Goal: Find specific page/section: Find specific page/section

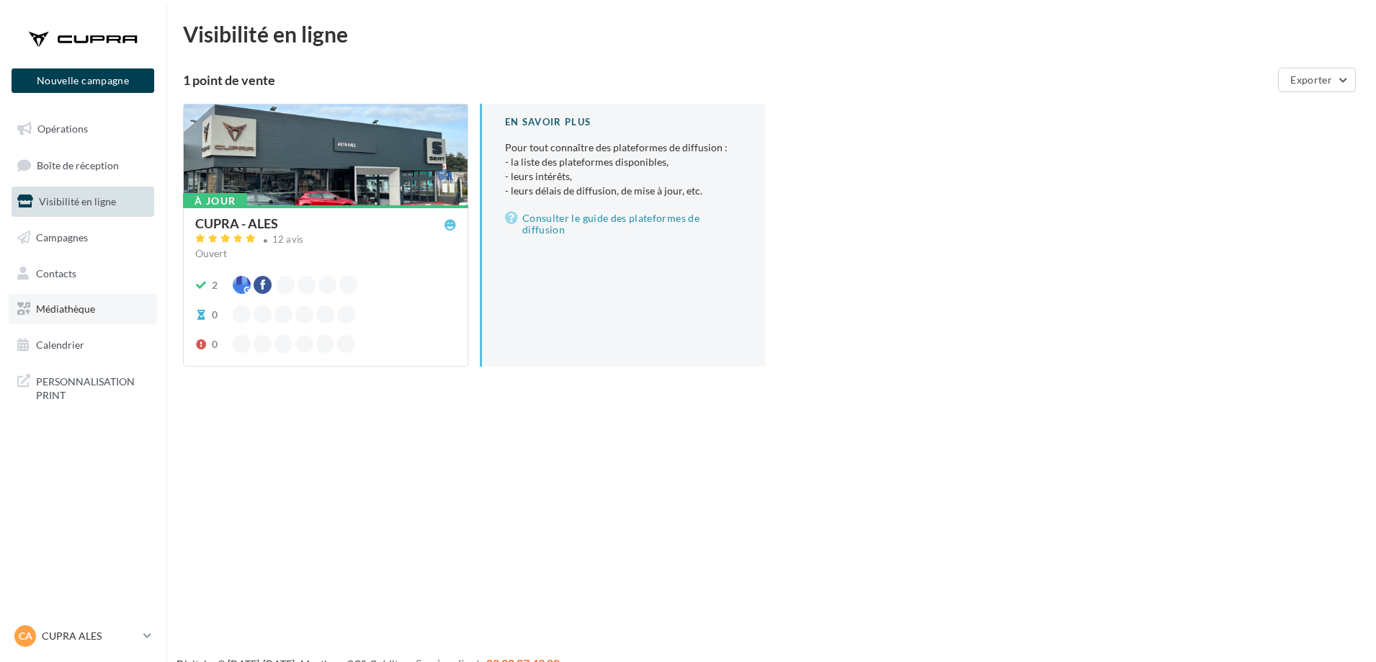
click at [106, 303] on link "Médiathèque" at bounding box center [83, 309] width 148 height 30
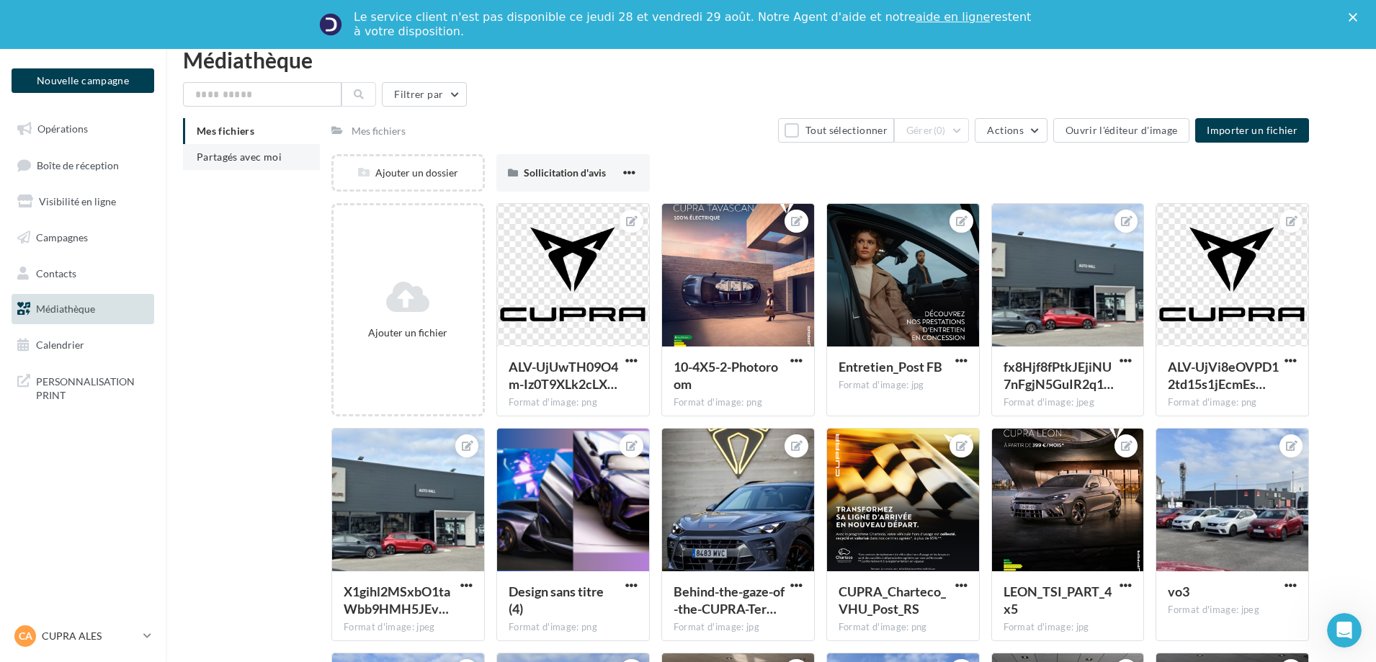
click at [281, 164] on li "Partagés avec moi" at bounding box center [251, 157] width 137 height 26
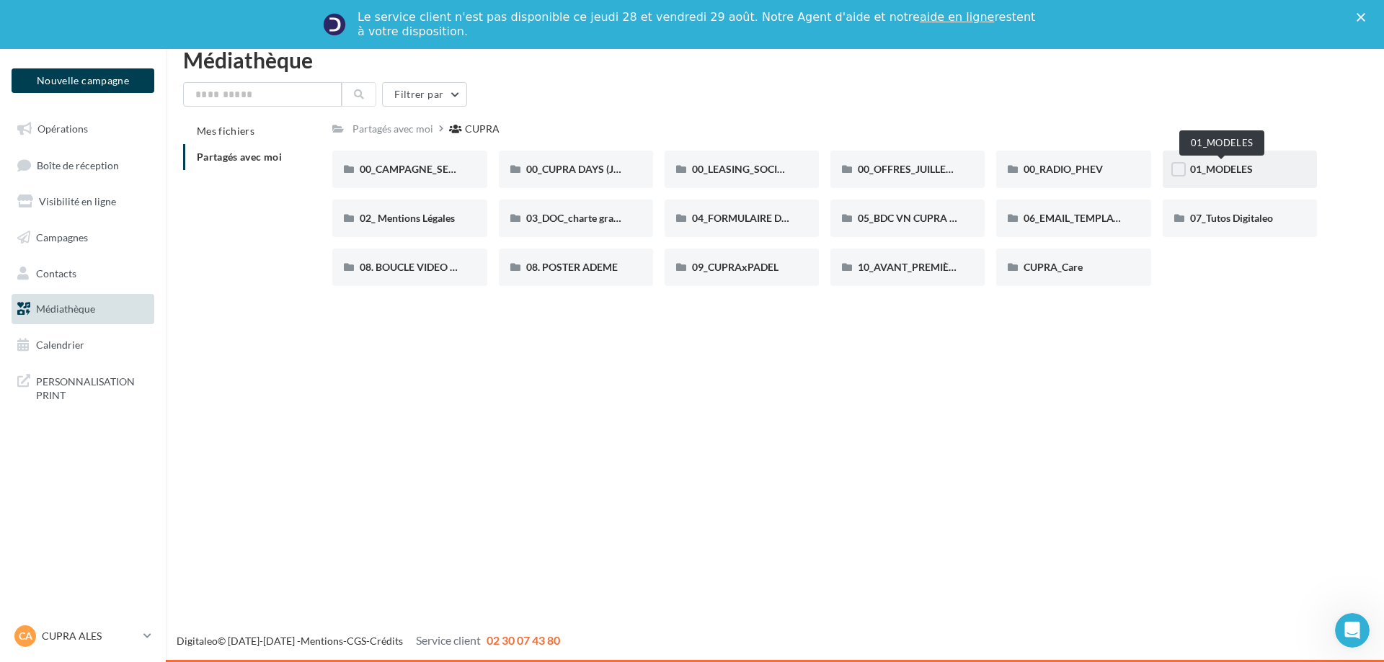
click at [1206, 172] on span "01_MODELES" at bounding box center [1221, 169] width 63 height 12
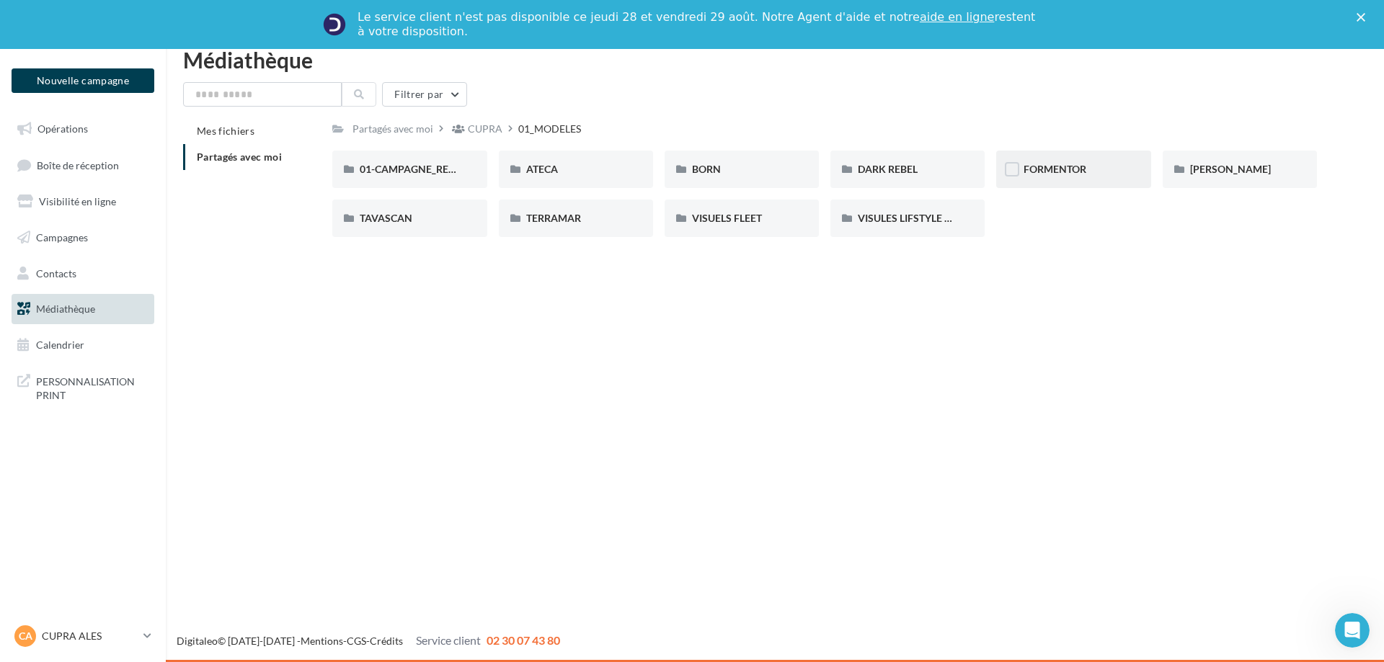
click at [1091, 164] on div "FORMENTOR" at bounding box center [1072, 169] width 99 height 14
click at [452, 166] on div "01-IMAGES" at bounding box center [409, 169] width 99 height 14
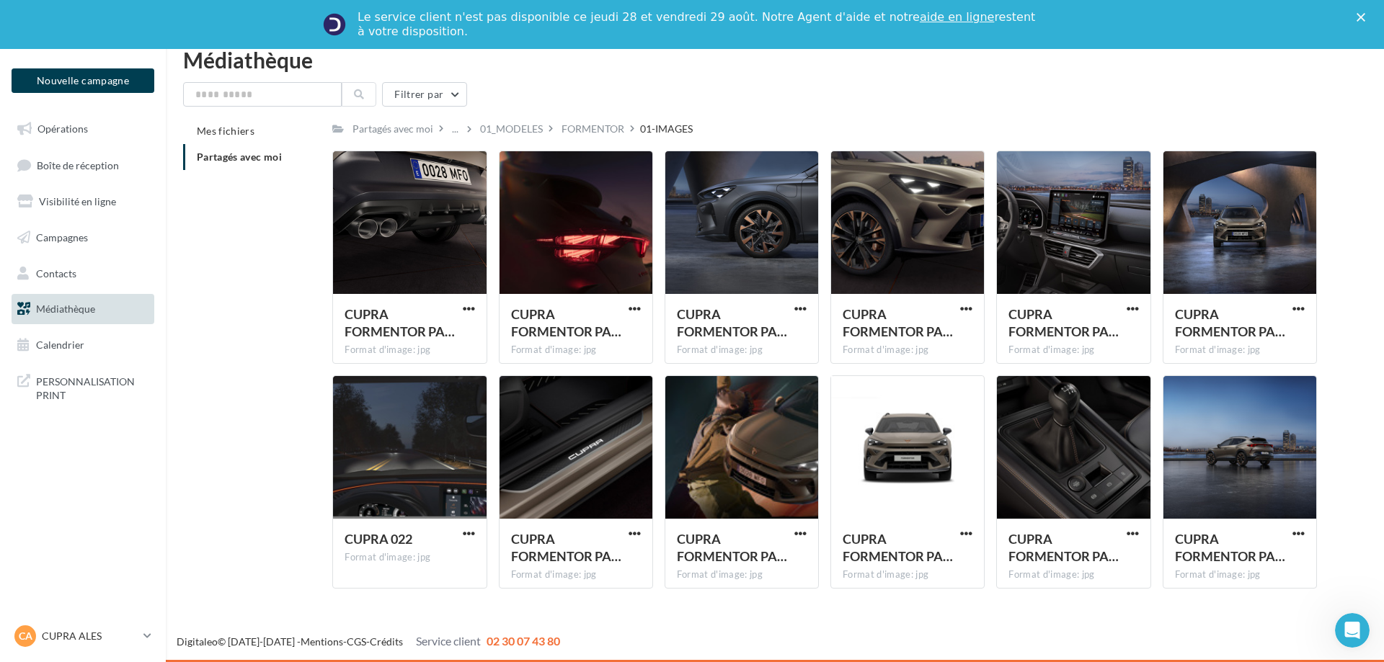
click at [585, 133] on div "FORMENTOR" at bounding box center [592, 129] width 63 height 14
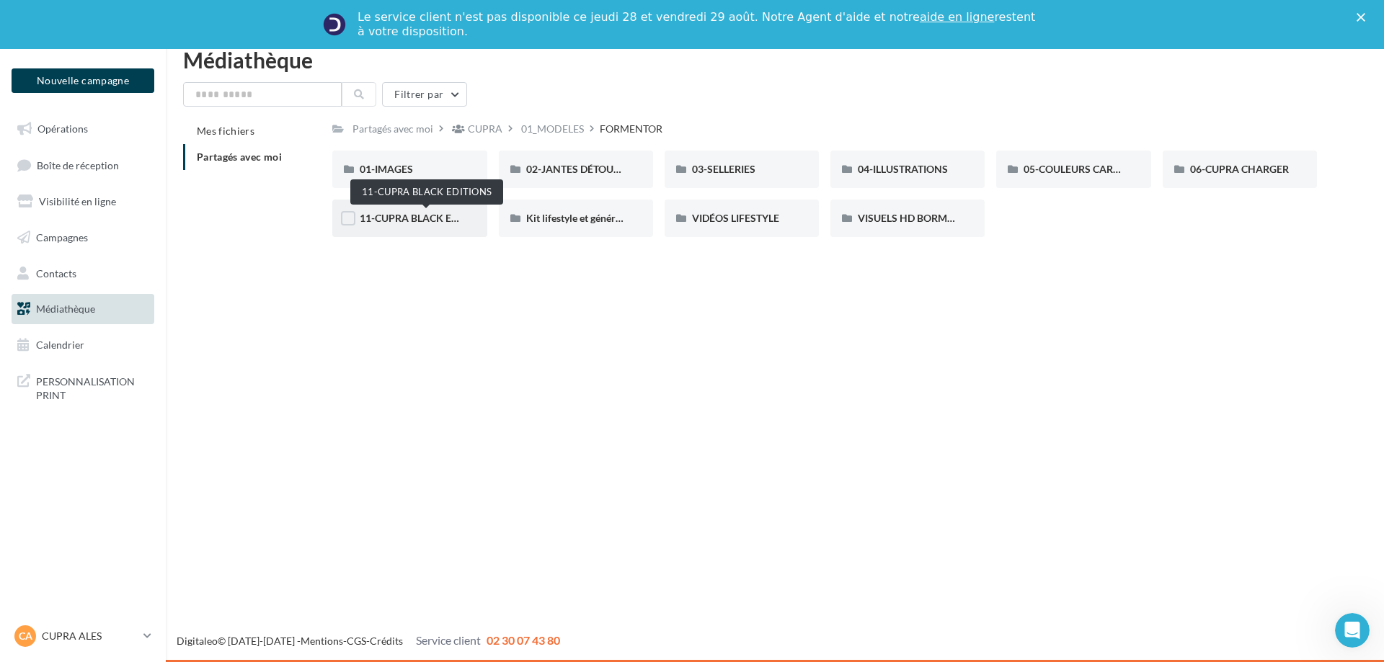
click at [429, 213] on span "11-CUPRA BLACK EDITIONS" at bounding box center [426, 218] width 132 height 12
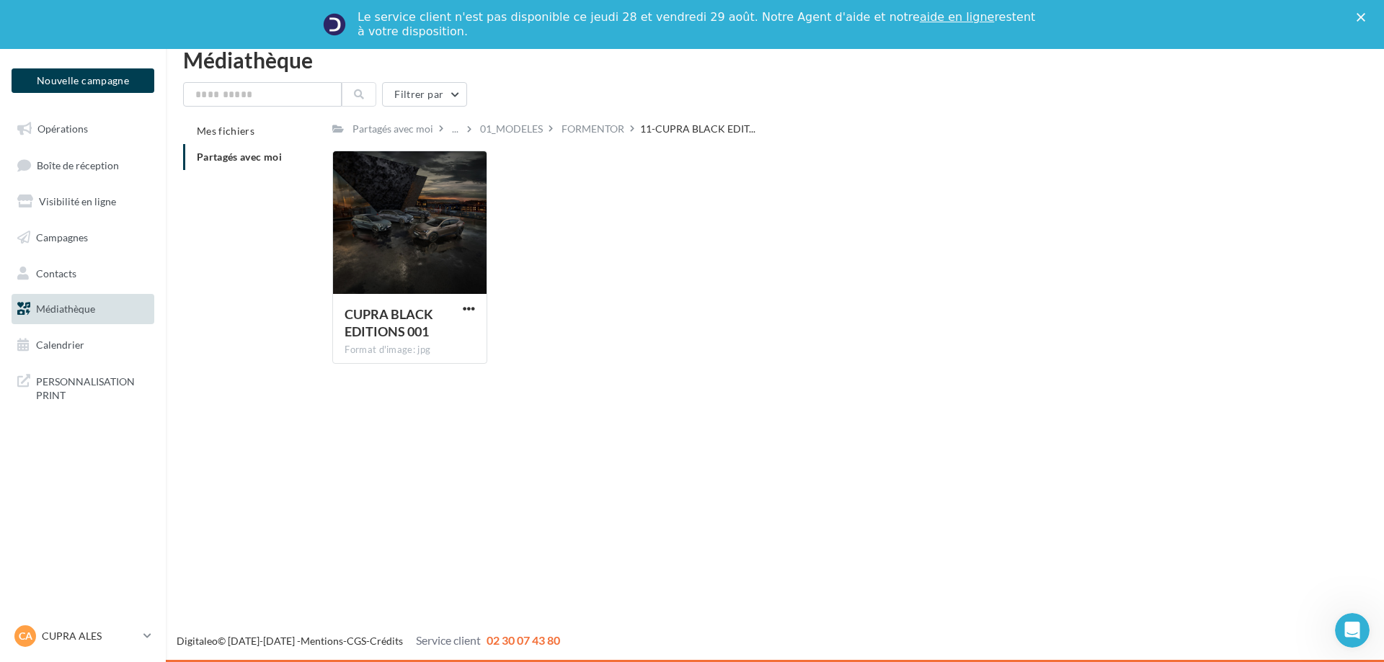
click at [581, 116] on div "Filtrer par Mes fichiers Partagés avec moi Partagés avec moi ... 01_MODELES FOR…" at bounding box center [774, 228] width 1183 height 293
drag, startPoint x: 584, startPoint y: 126, endPoint x: 589, endPoint y: 133, distance: 8.4
click at [583, 125] on div "FORMENTOR" at bounding box center [592, 129] width 63 height 14
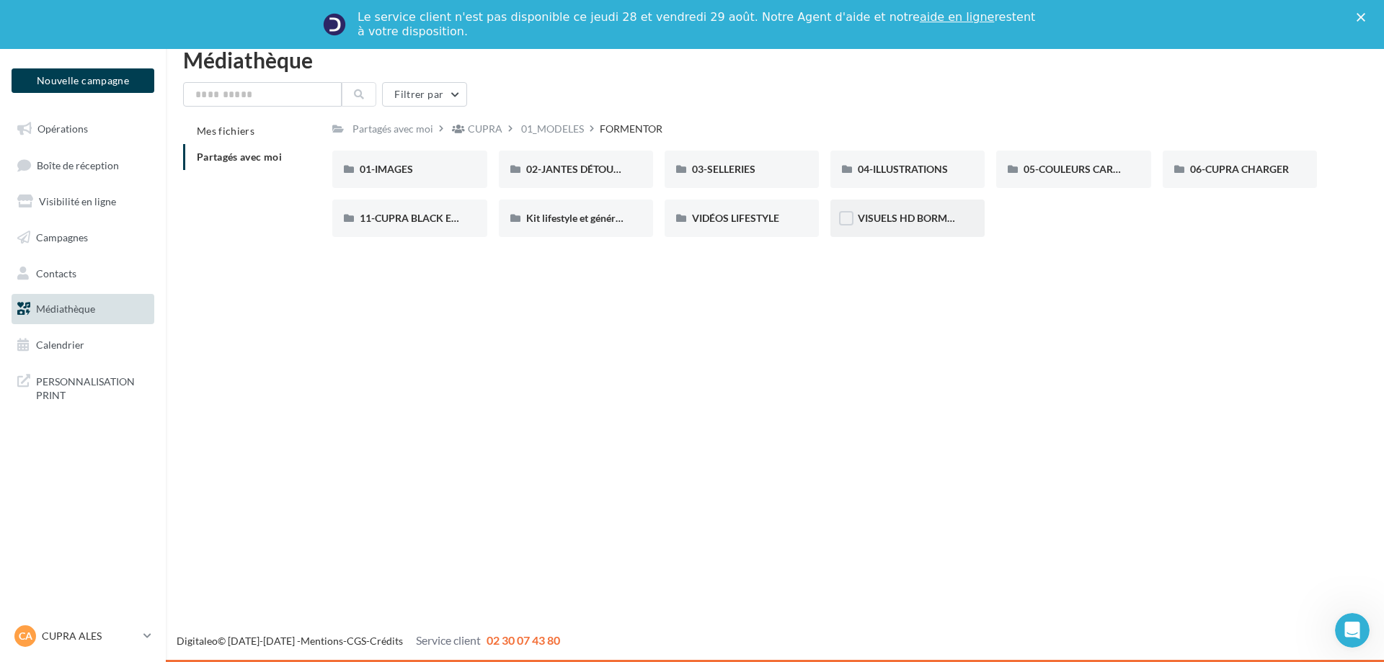
click at [936, 210] on div "VISUELS HD BORMURES" at bounding box center [907, 218] width 154 height 37
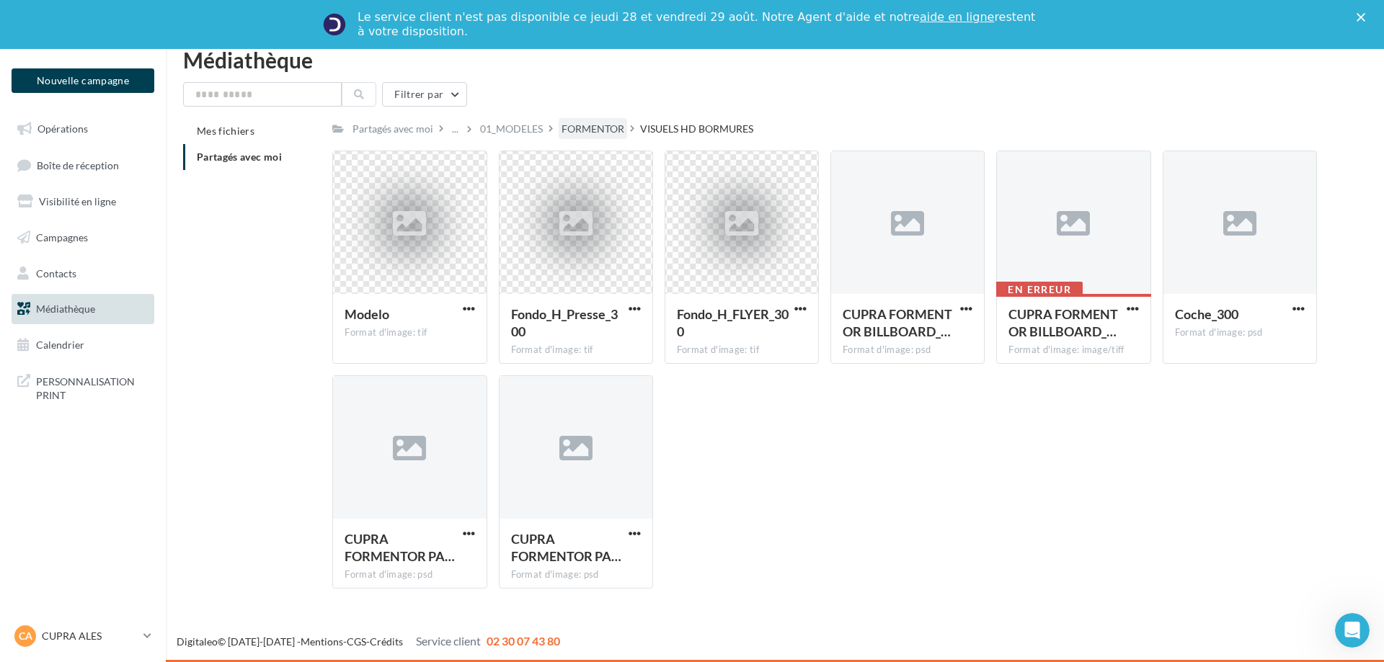
click at [602, 127] on div "FORMENTOR" at bounding box center [592, 129] width 63 height 14
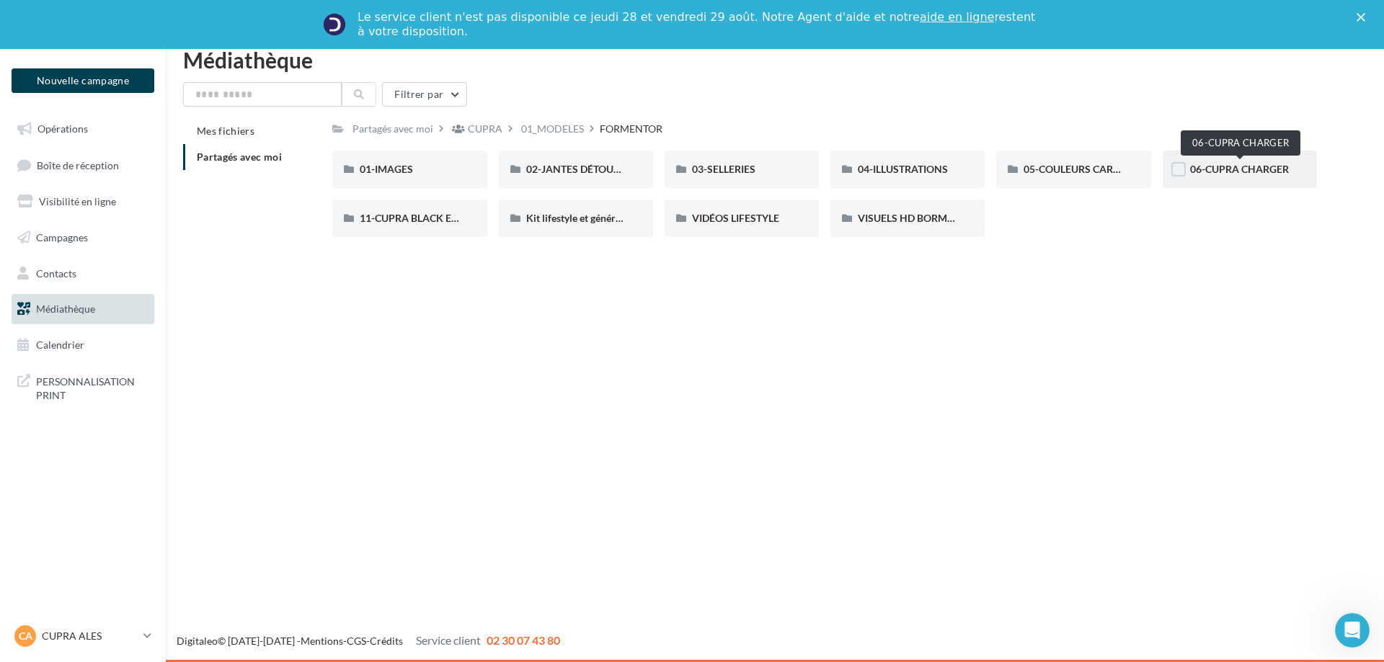
click at [1218, 164] on span "06-CUPRA CHARGER" at bounding box center [1239, 169] width 99 height 12
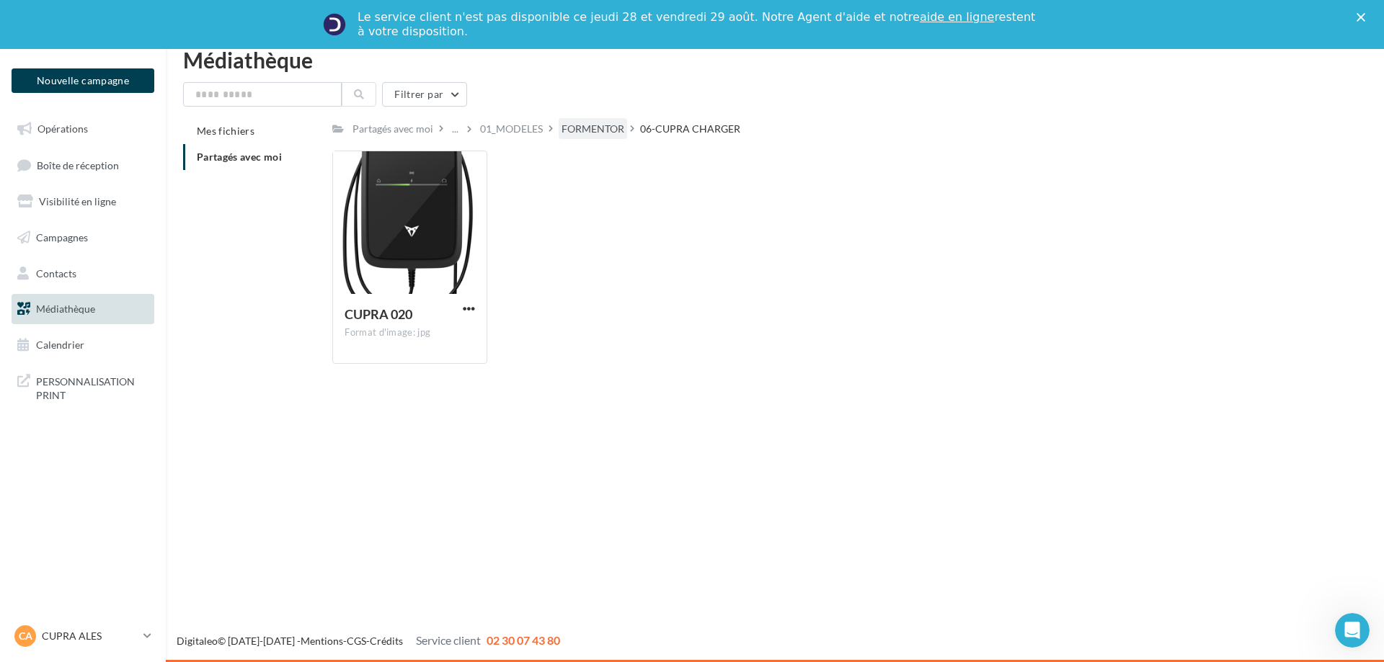
click at [569, 133] on div "FORMENTOR" at bounding box center [592, 129] width 63 height 14
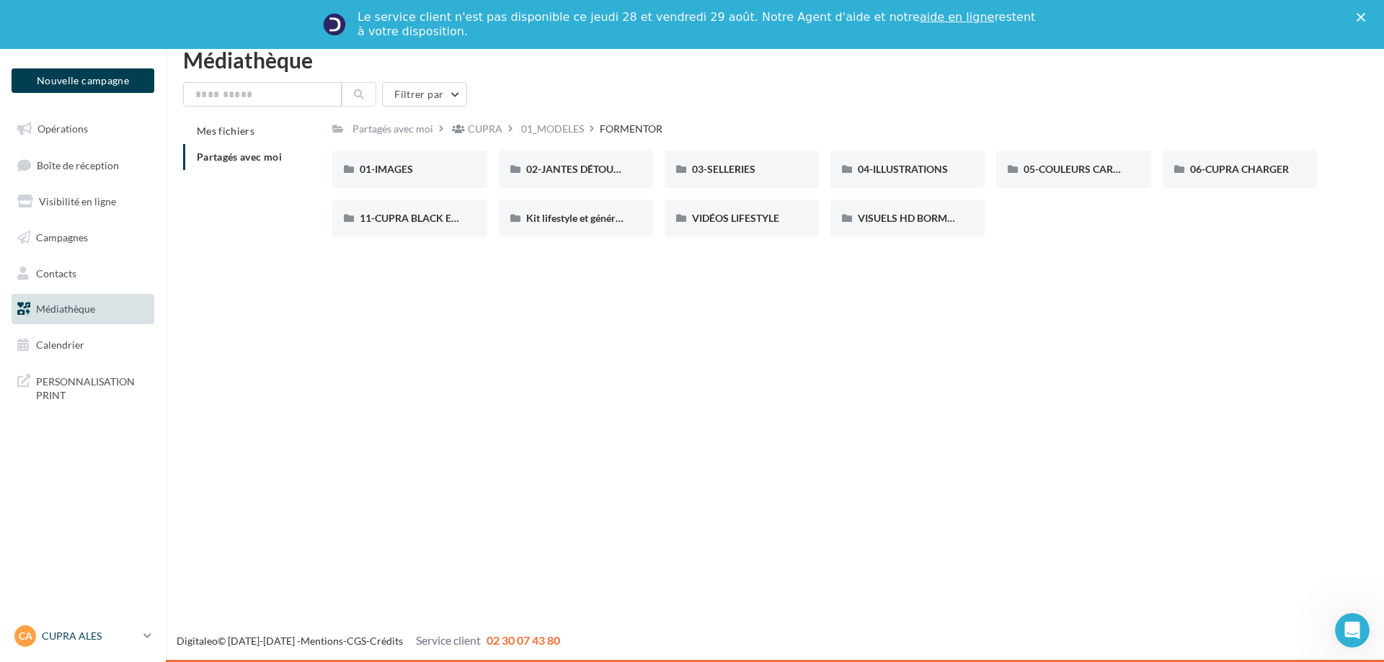
click at [120, 636] on p "CUPRA ALES" at bounding box center [90, 636] width 96 height 14
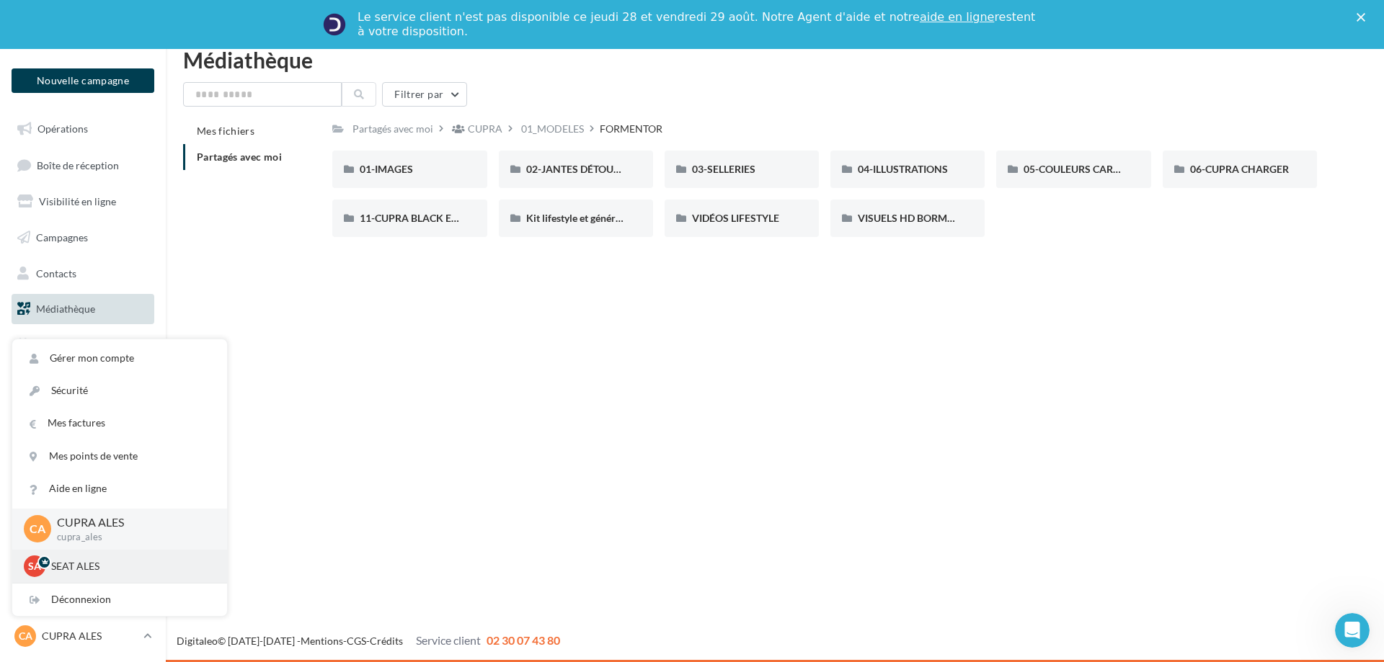
click at [126, 556] on div "SA SEAT ALES SEAT-ALES" at bounding box center [120, 567] width 192 height 22
